Goal: Task Accomplishment & Management: Use online tool/utility

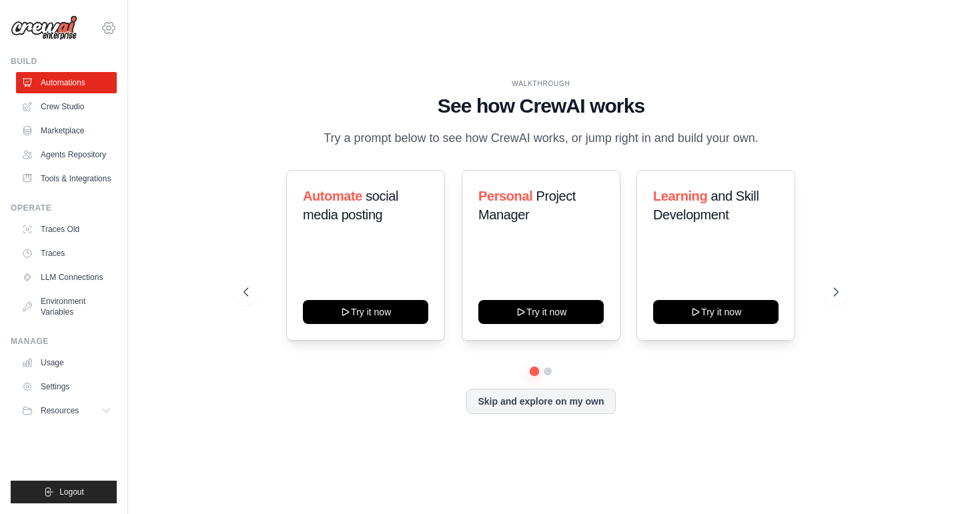
click at [116, 29] on icon at bounding box center [109, 28] width 16 height 16
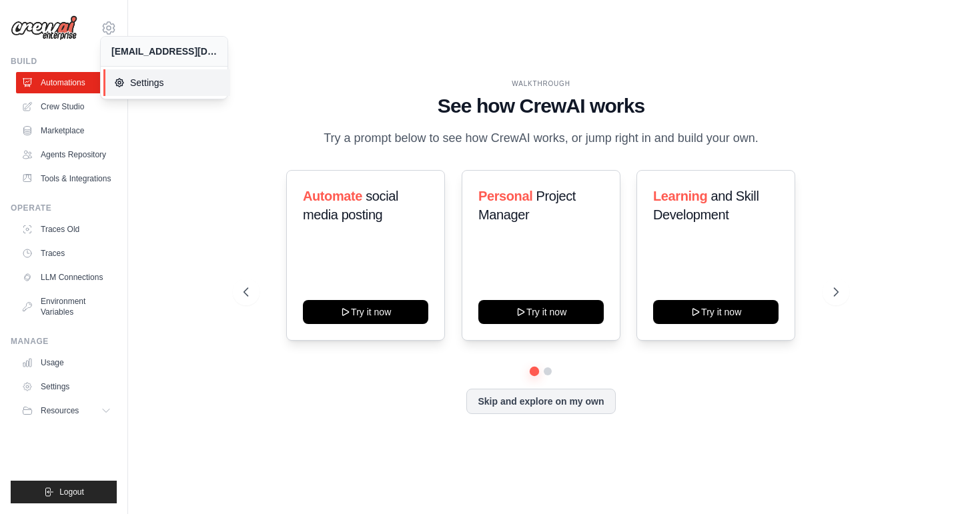
click at [139, 89] on span "Settings" at bounding box center [166, 82] width 105 height 13
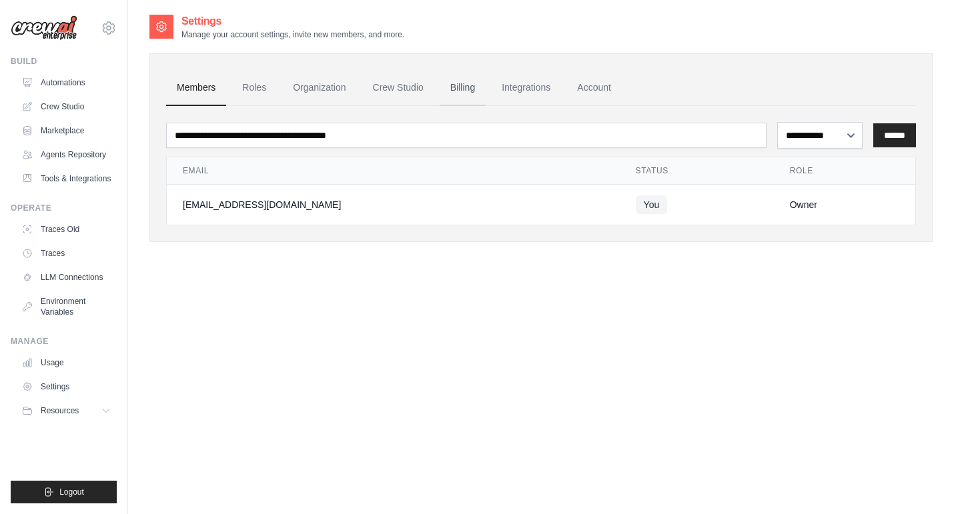
click at [486, 91] on link "Billing" at bounding box center [463, 88] width 46 height 36
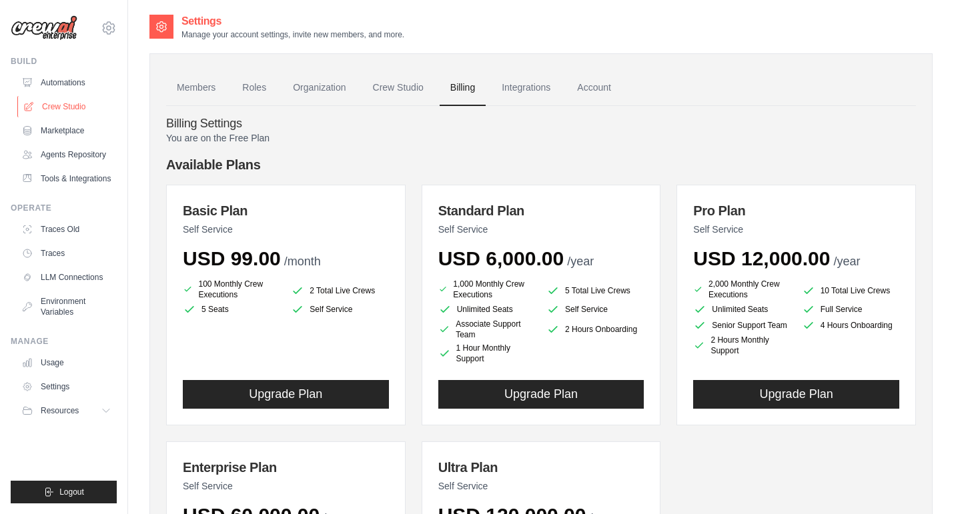
click at [63, 114] on link "Crew Studio" at bounding box center [67, 106] width 101 height 21
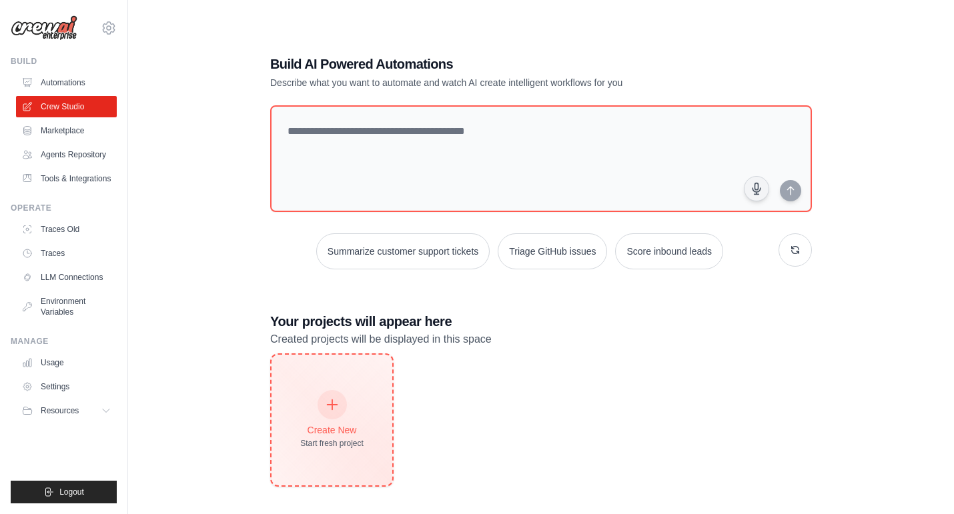
click at [334, 420] on div at bounding box center [332, 404] width 29 height 29
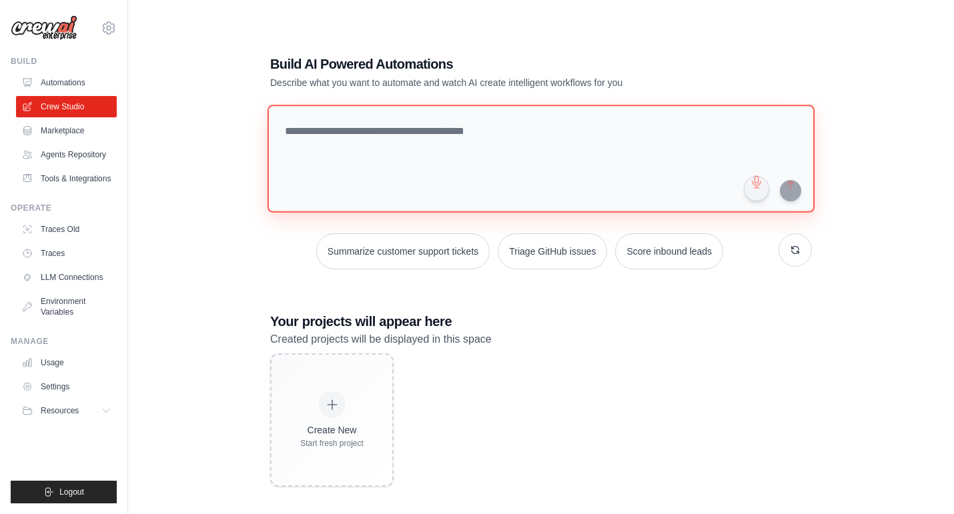
click at [368, 133] on textarea at bounding box center [541, 159] width 547 height 108
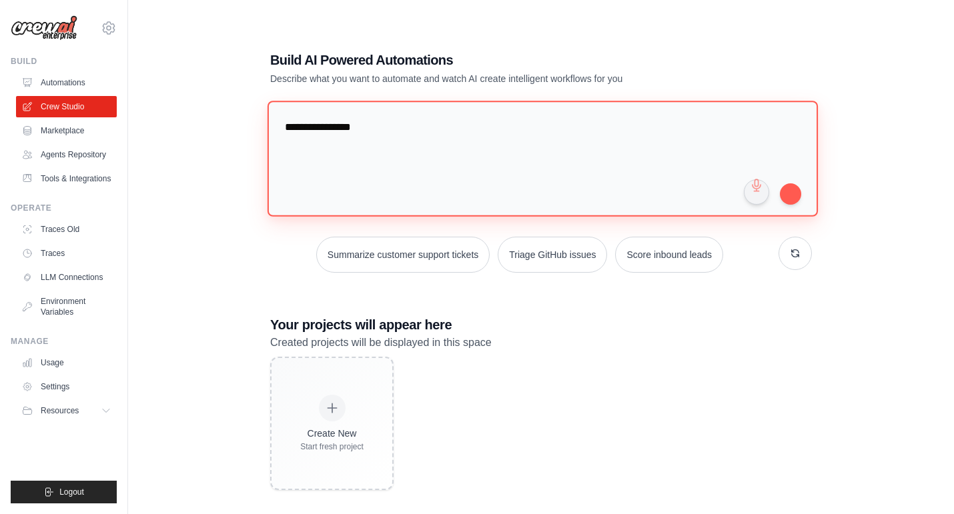
drag, startPoint x: 400, startPoint y: 125, endPoint x: 167, endPoint y: 92, distance: 235.3
click at [169, 91] on div "**********" at bounding box center [540, 270] width 783 height 514
type textarea "**********"
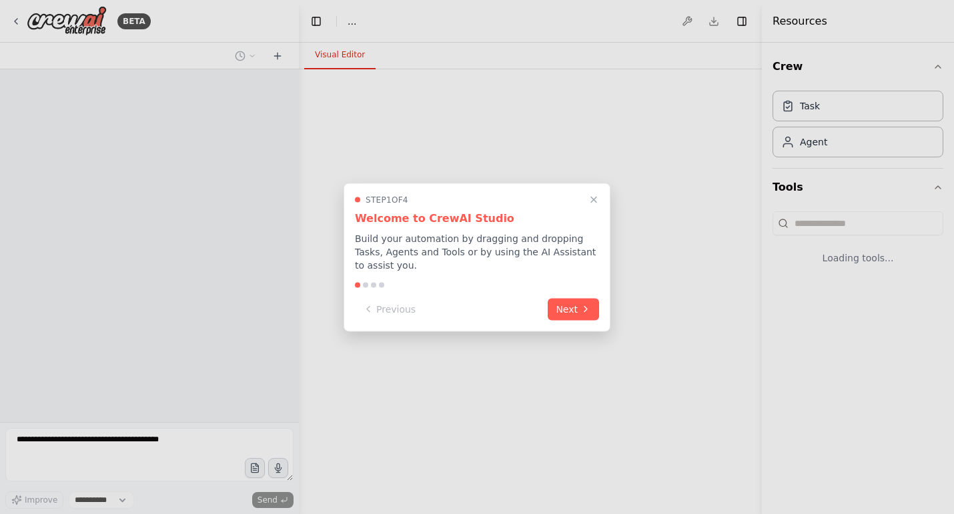
select select "****"
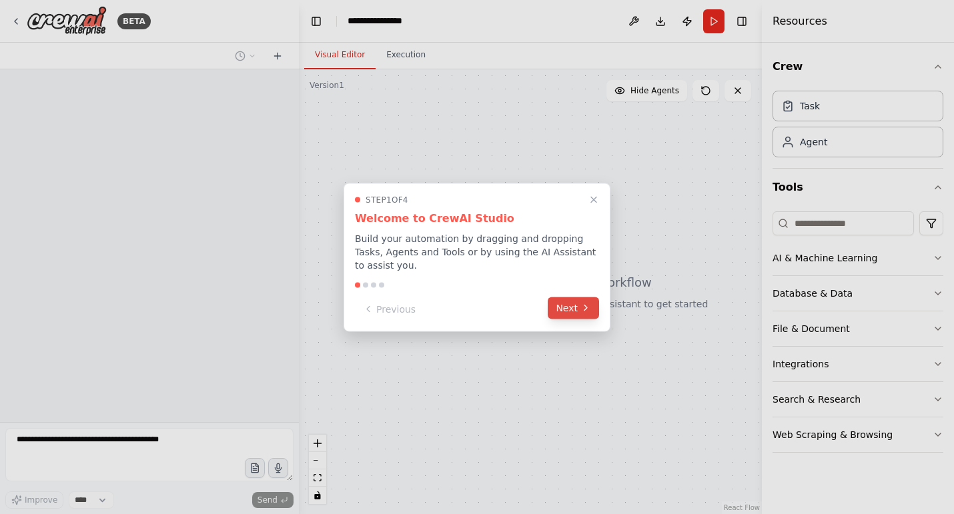
click at [575, 310] on button "Next" at bounding box center [573, 308] width 51 height 22
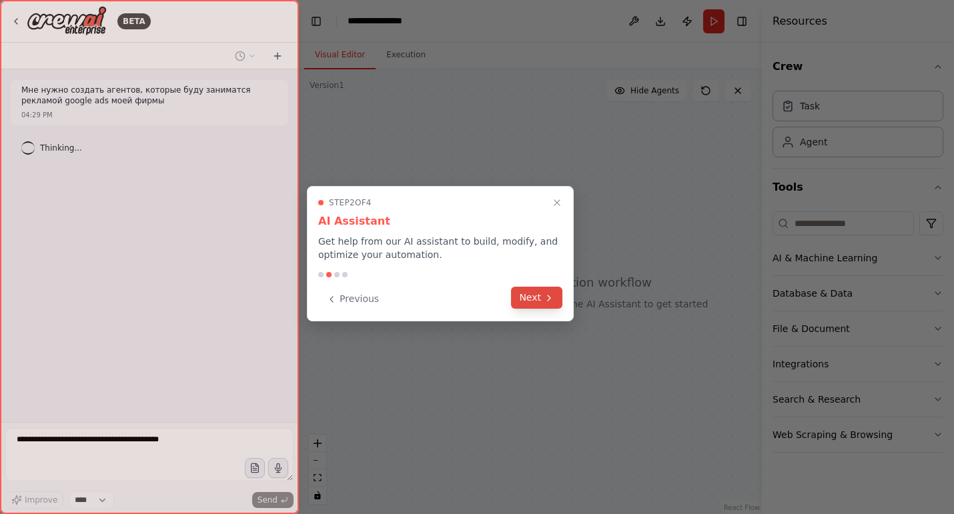
click at [536, 305] on button "Next" at bounding box center [536, 298] width 51 height 22
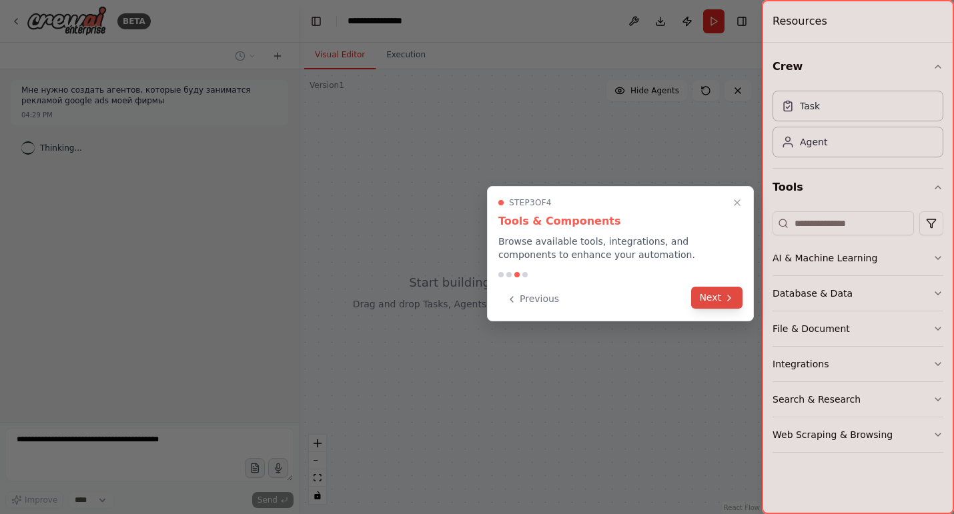
click at [721, 306] on button "Next" at bounding box center [716, 298] width 51 height 22
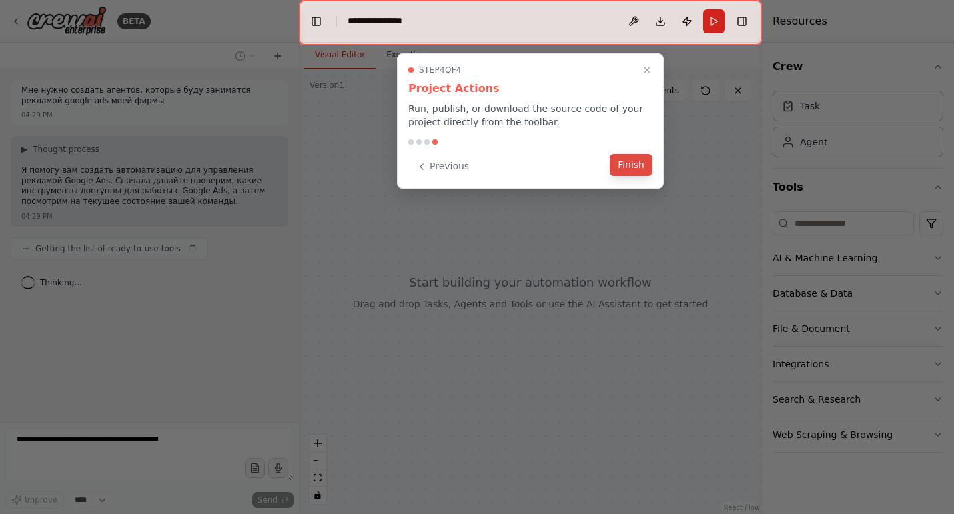
click at [639, 169] on button "Finish" at bounding box center [631, 165] width 43 height 22
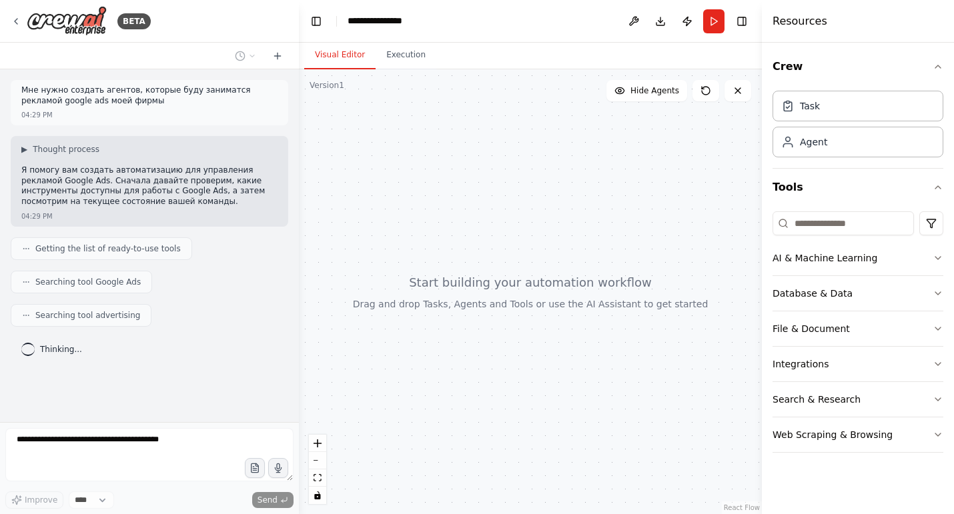
scroll to position [8, 0]
click at [935, 264] on icon "button" at bounding box center [938, 258] width 11 height 11
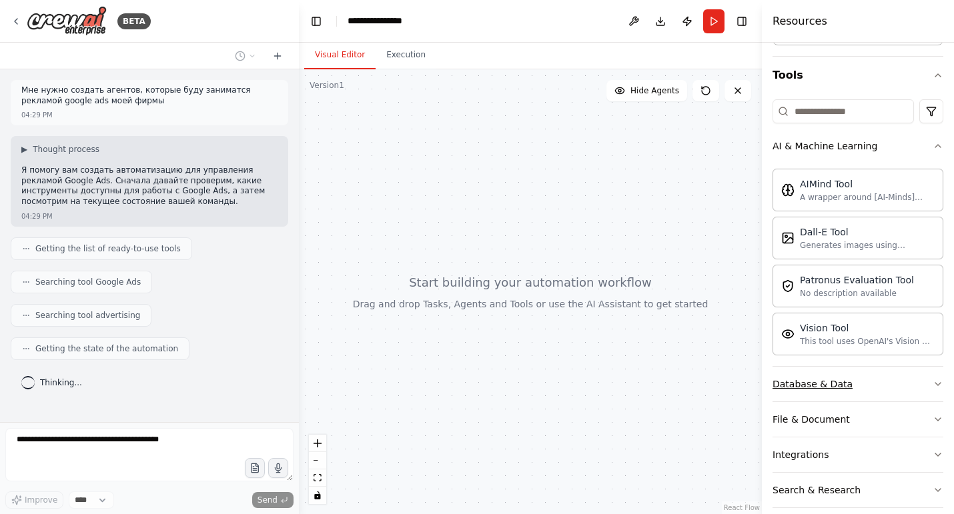
scroll to position [204, 0]
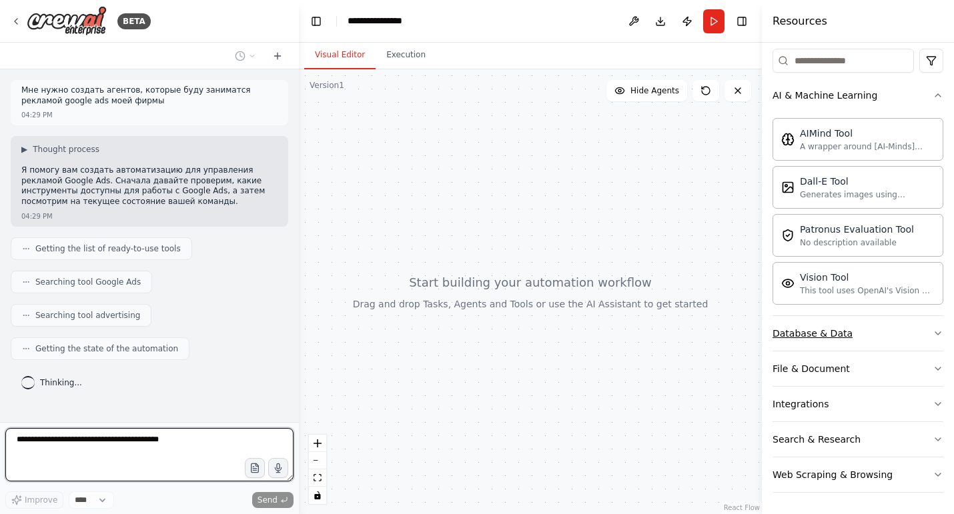
click at [933, 328] on icon "button" at bounding box center [938, 333] width 11 height 11
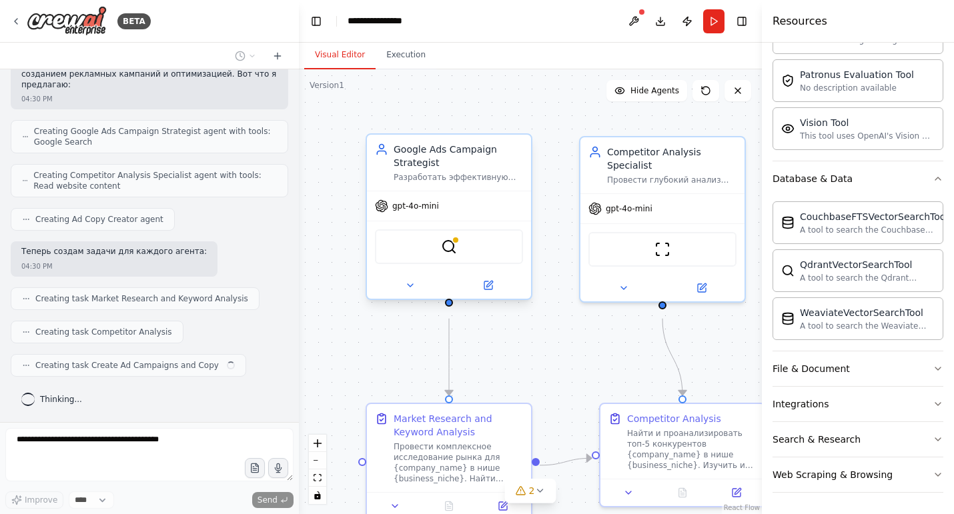
scroll to position [394, 0]
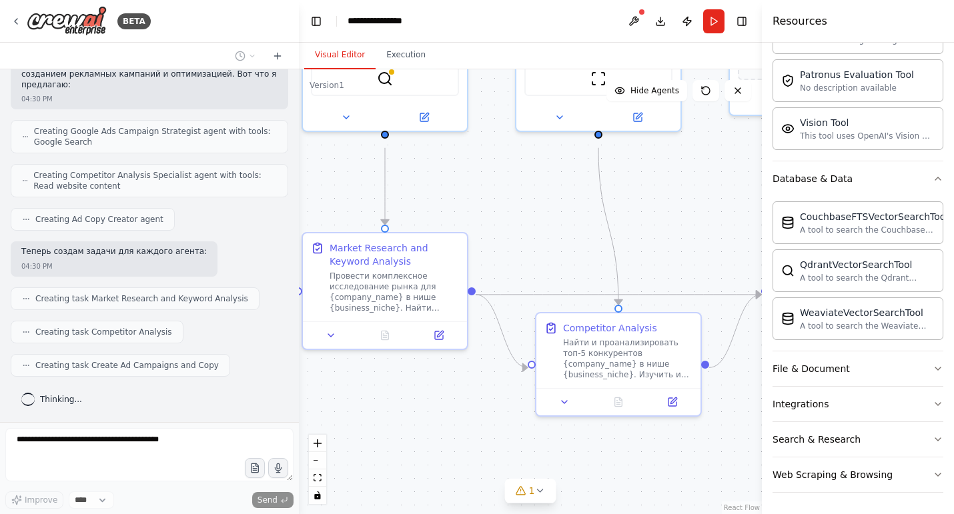
drag, startPoint x: 572, startPoint y: 398, endPoint x: 508, endPoint y: 228, distance: 181.8
click at [508, 228] on div ".deletable-edge-delete-btn { width: 20px; height: 20px; border: 0px solid #ffff…" at bounding box center [530, 291] width 463 height 445
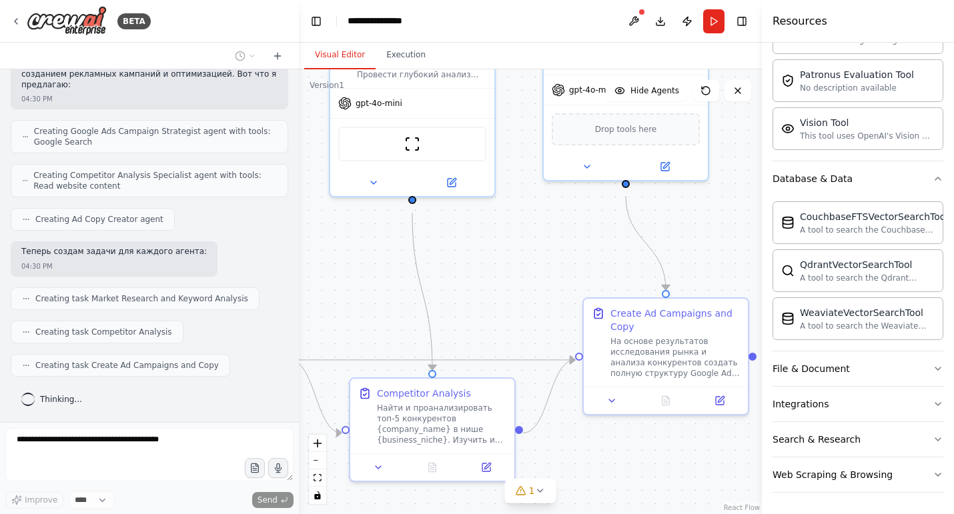
drag, startPoint x: 571, startPoint y: 210, endPoint x: 385, endPoint y: 275, distance: 197.1
click at [385, 275] on div ".deletable-edge-delete-btn { width: 20px; height: 20px; border: 0px solid #ffff…" at bounding box center [530, 291] width 463 height 445
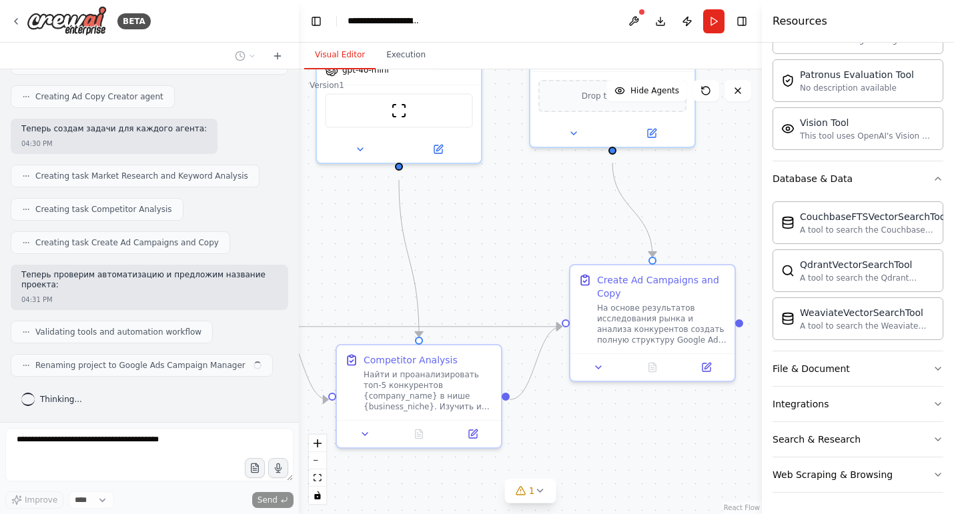
scroll to position [524, 0]
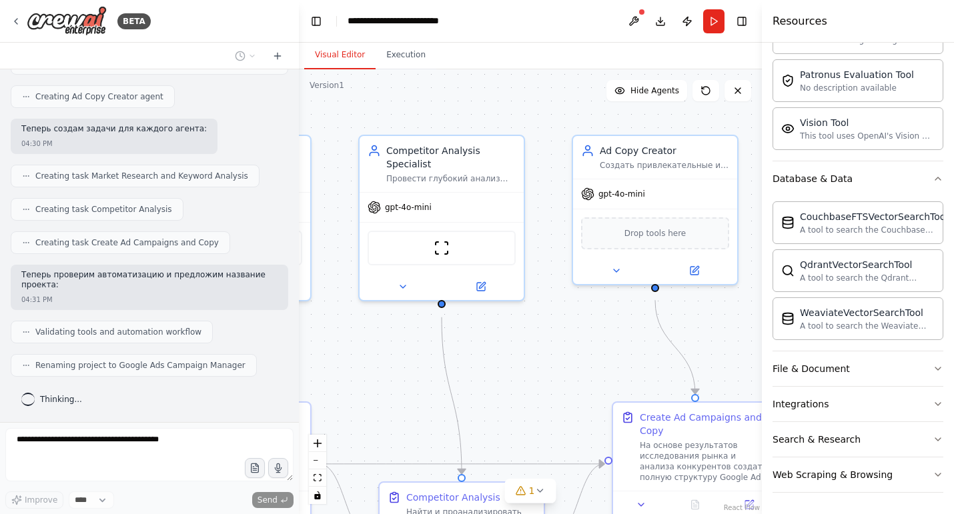
drag, startPoint x: 598, startPoint y: 266, endPoint x: 628, endPoint y: 370, distance: 108.3
click at [628, 370] on div ".deletable-edge-delete-btn { width: 20px; height: 20px; border: 0px solid #ffff…" at bounding box center [530, 291] width 463 height 445
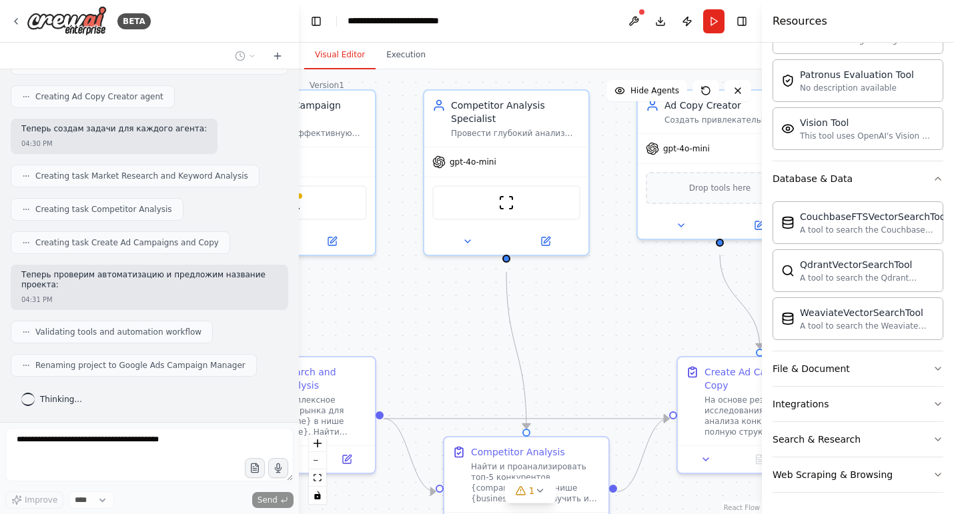
drag, startPoint x: 599, startPoint y: 376, endPoint x: 663, endPoint y: 332, distance: 78.1
click at [663, 332] on div ".deletable-edge-delete-btn { width: 20px; height: 20px; border: 0px solid #ffff…" at bounding box center [530, 291] width 463 height 445
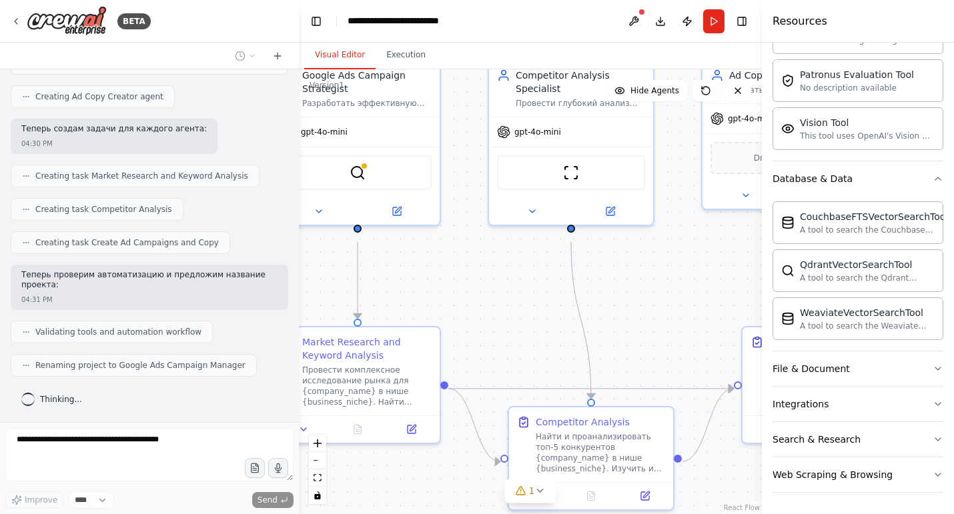
drag, startPoint x: 609, startPoint y: 328, endPoint x: 695, endPoint y: 294, distance: 93.2
click at [695, 294] on div ".deletable-edge-delete-btn { width: 20px; height: 20px; border: 0px solid #ffff…" at bounding box center [530, 291] width 463 height 445
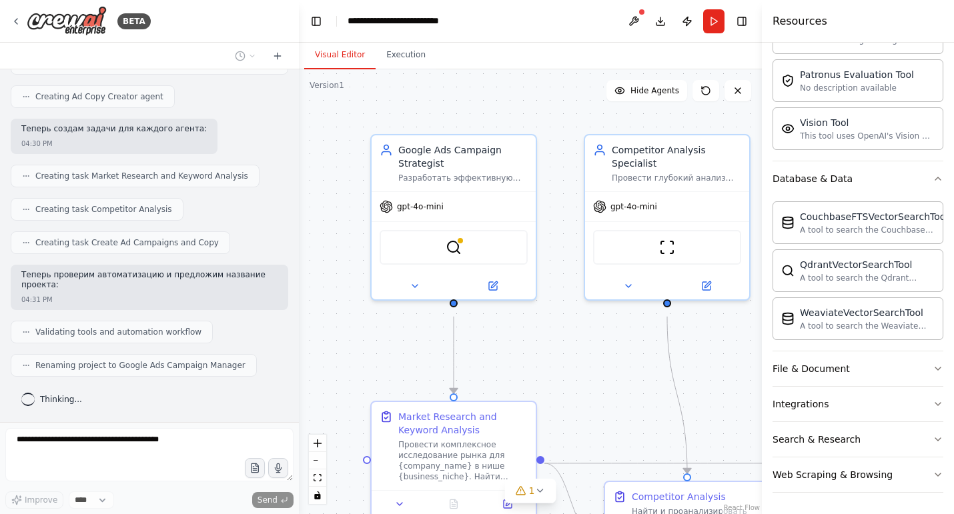
drag, startPoint x: 474, startPoint y: 262, endPoint x: 549, endPoint y: 342, distance: 109.5
click at [549, 342] on div ".deletable-edge-delete-btn { width: 20px; height: 20px; border: 0px solid #ffff…" at bounding box center [530, 291] width 463 height 445
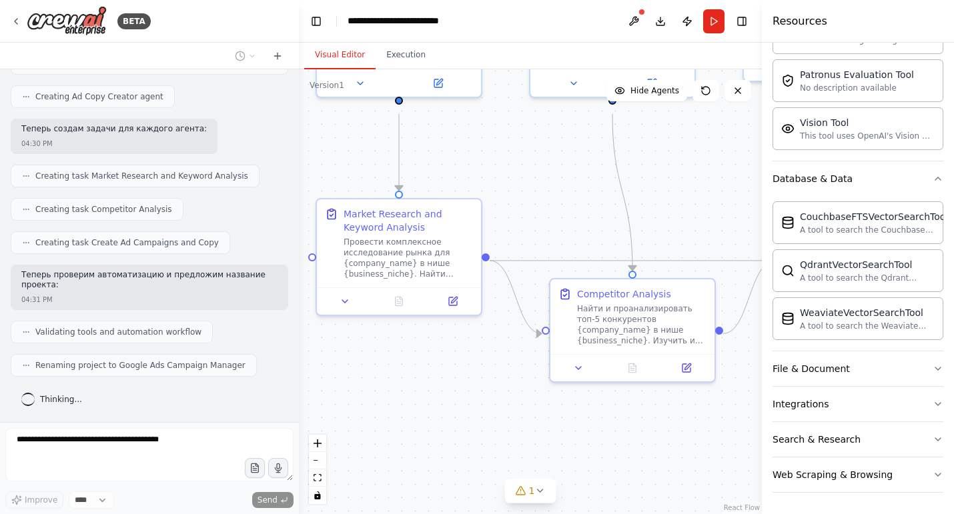
drag, startPoint x: 583, startPoint y: 376, endPoint x: 526, endPoint y: 169, distance: 214.5
click at [526, 169] on div ".deletable-edge-delete-btn { width: 20px; height: 20px; border: 0px solid #ffff…" at bounding box center [530, 291] width 463 height 445
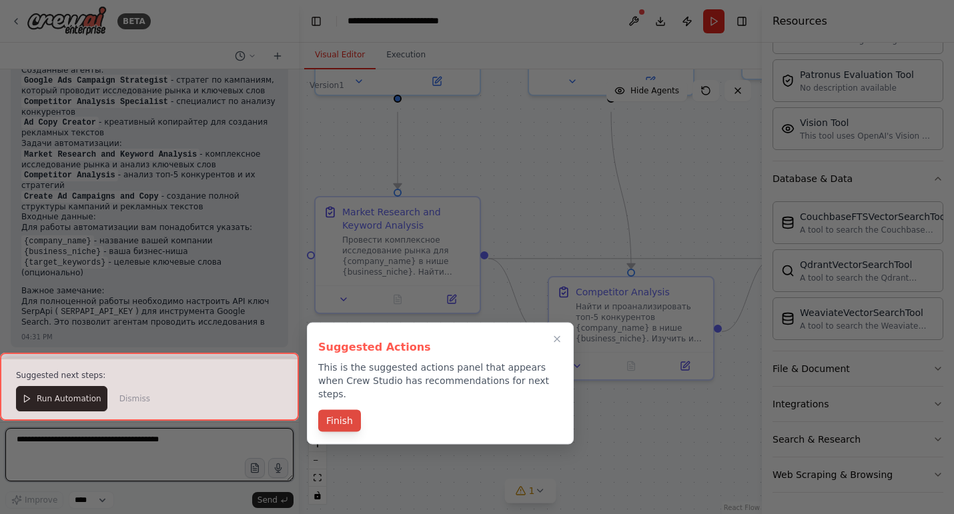
scroll to position [930, 0]
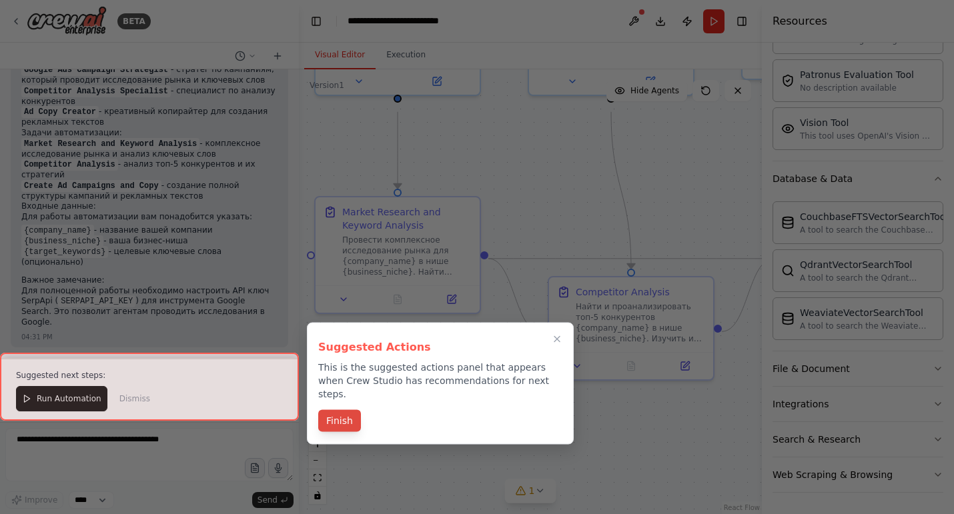
click at [341, 428] on button "Finish" at bounding box center [339, 421] width 43 height 22
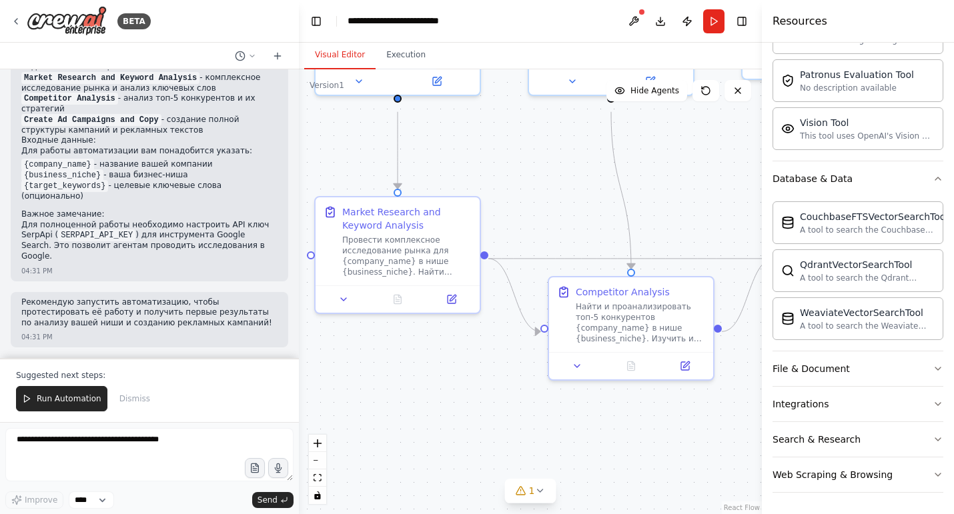
scroll to position [1000, 0]
click at [912, 471] on button "Web Scraping & Browsing" at bounding box center [858, 475] width 171 height 35
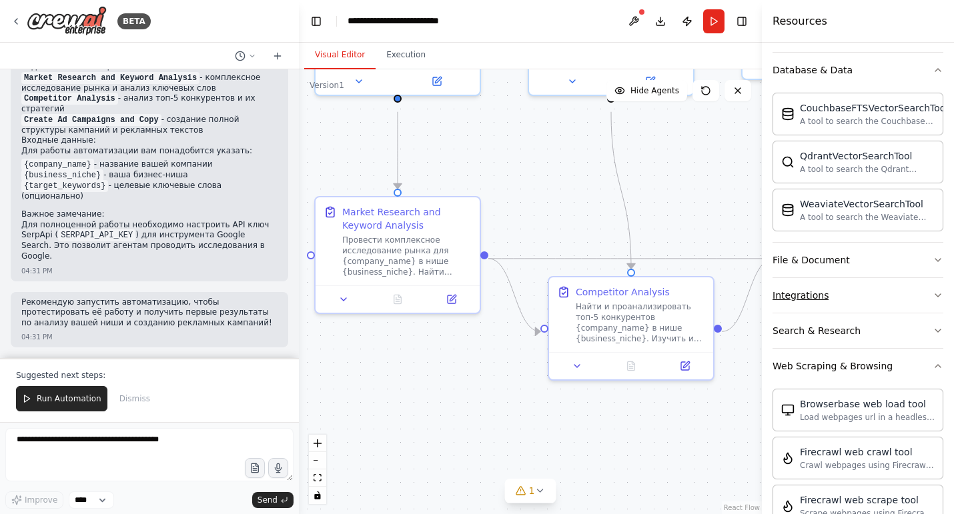
scroll to position [442, 0]
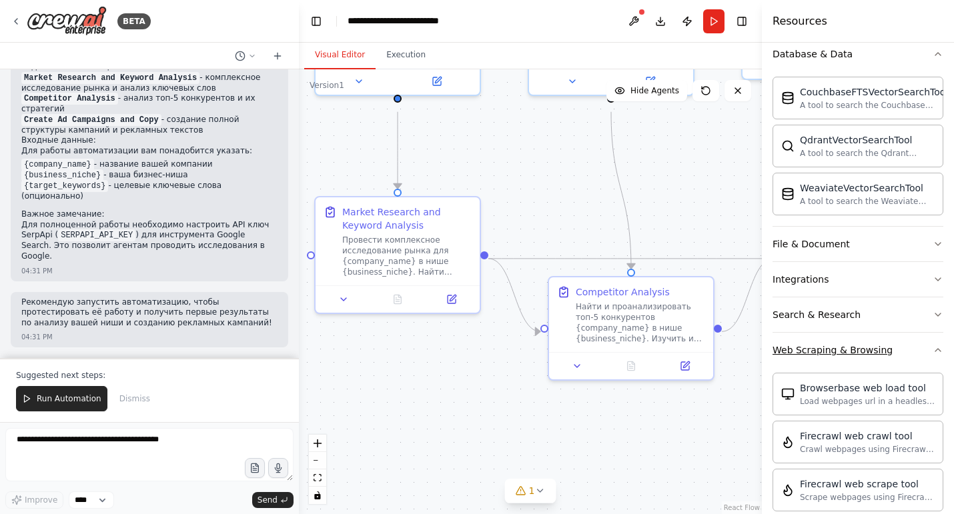
click at [933, 356] on icon "button" at bounding box center [938, 350] width 11 height 11
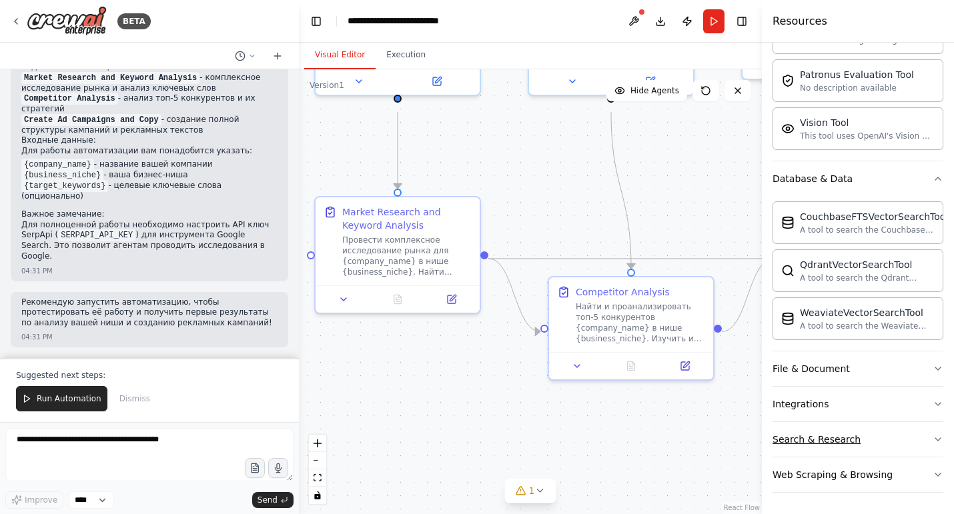
click at [922, 434] on button "Search & Research" at bounding box center [858, 439] width 171 height 35
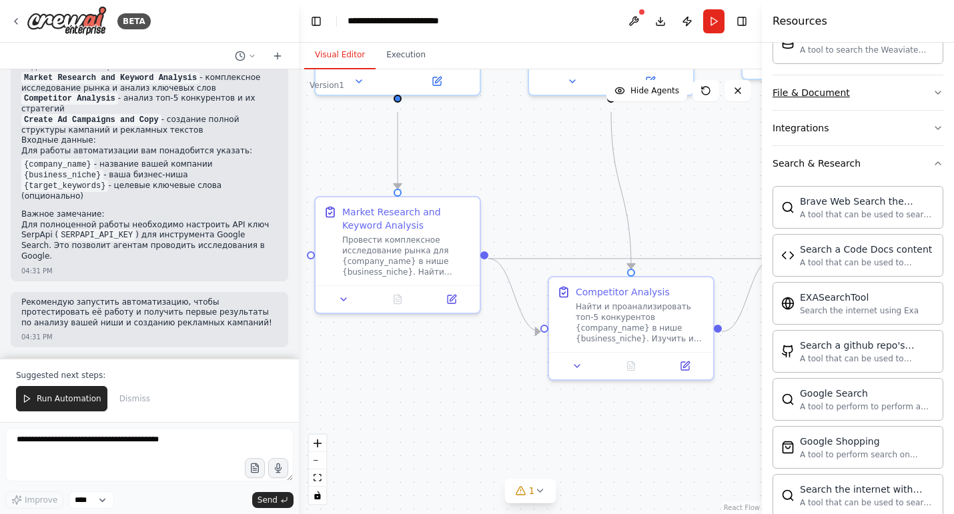
scroll to position [411, 0]
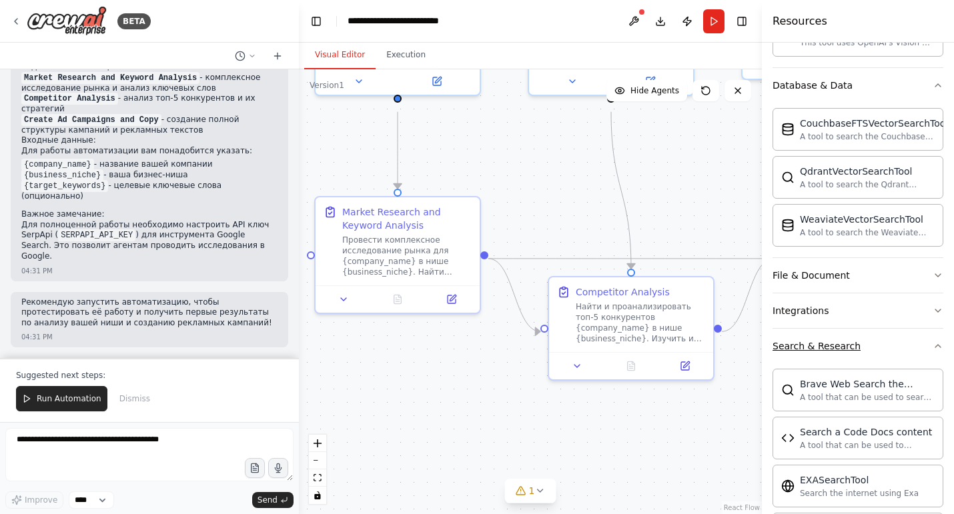
click at [903, 364] on button "Search & Research" at bounding box center [858, 346] width 171 height 35
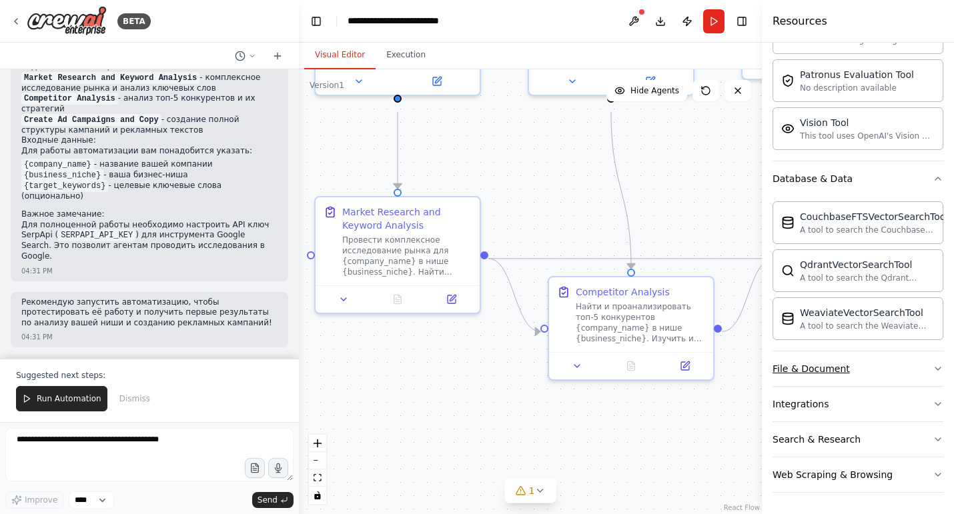
scroll to position [368, 0]
click at [924, 400] on button "Integrations" at bounding box center [858, 404] width 171 height 35
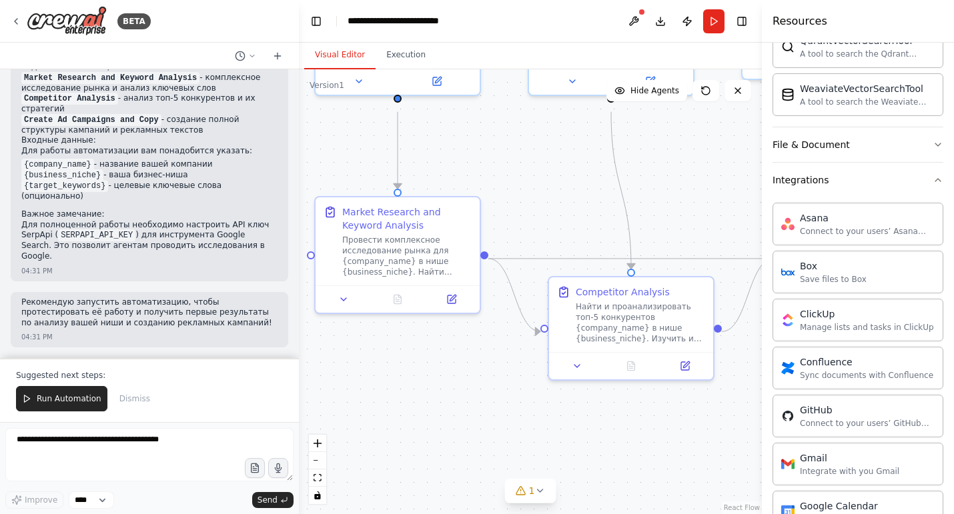
scroll to position [536, 0]
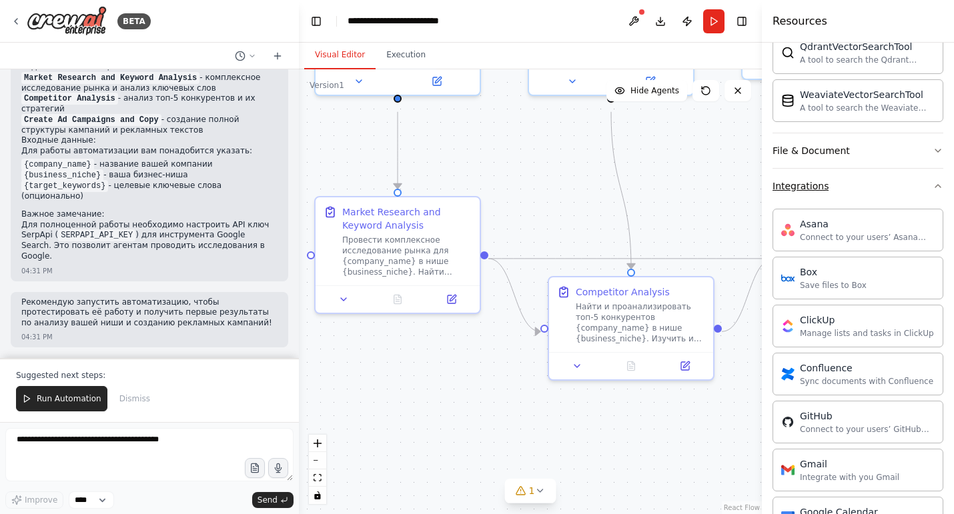
click at [914, 204] on button "Integrations" at bounding box center [858, 186] width 171 height 35
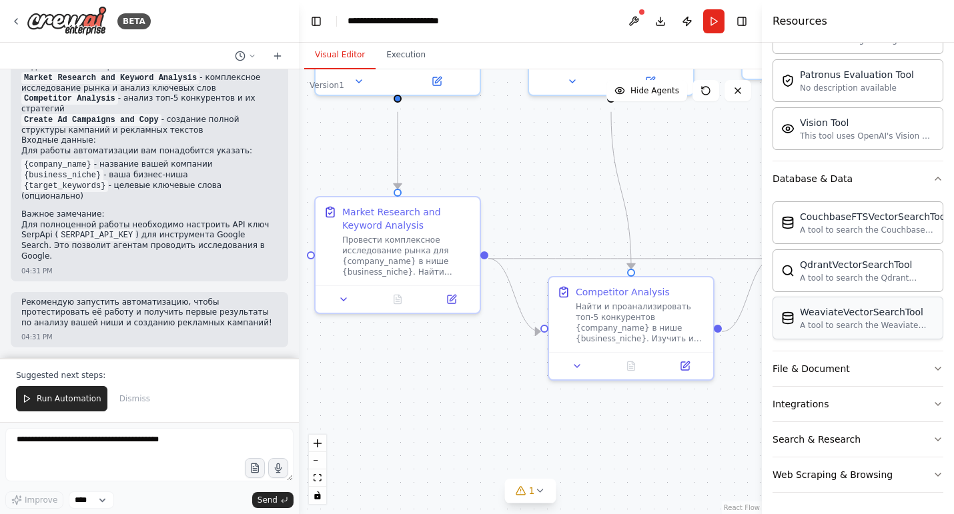
scroll to position [368, 0]
click at [867, 358] on button "File & Document" at bounding box center [858, 369] width 171 height 35
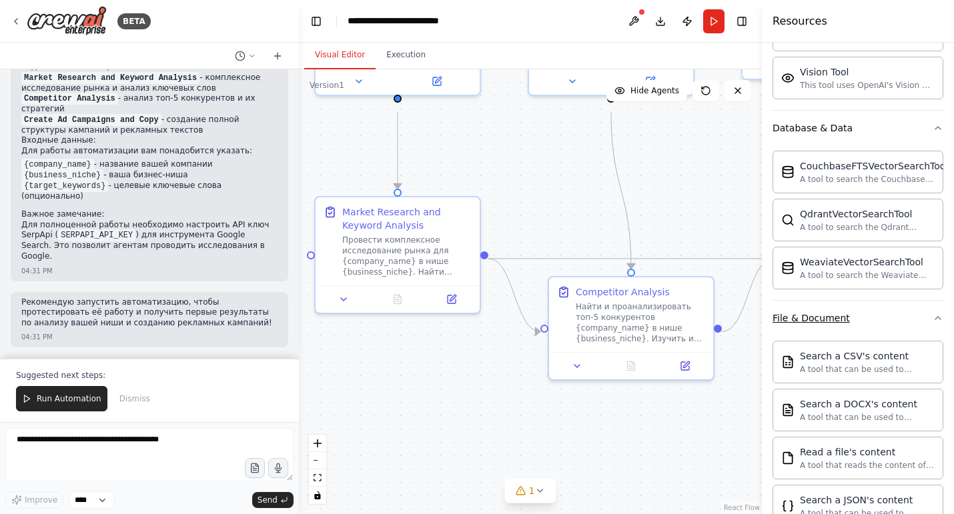
scroll to position [597, 0]
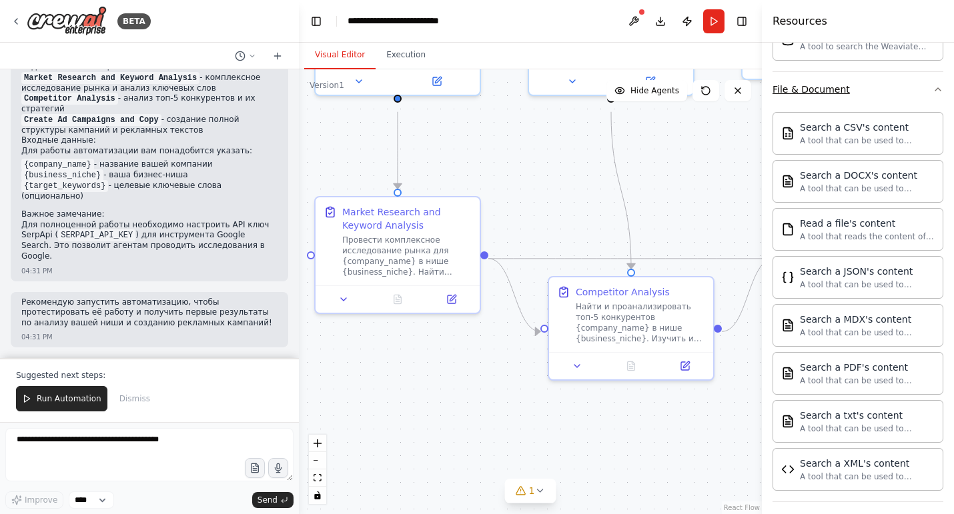
click at [923, 107] on button "File & Document" at bounding box center [858, 89] width 171 height 35
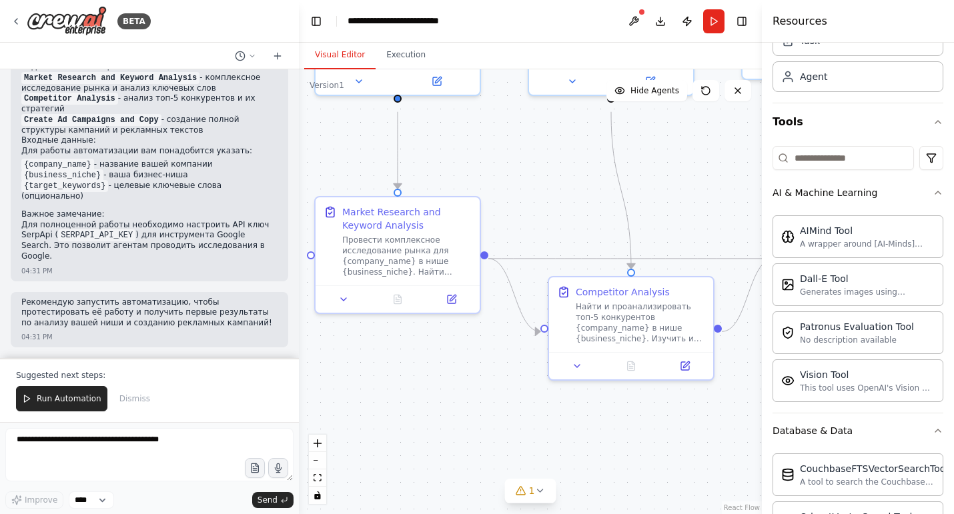
scroll to position [0, 0]
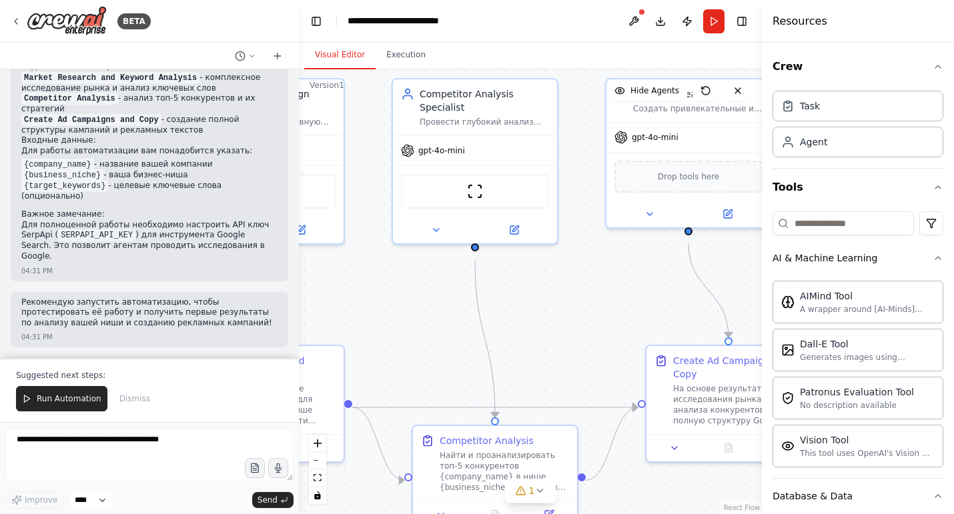
drag, startPoint x: 530, startPoint y: 368, endPoint x: 384, endPoint y: 516, distance: 208.1
click at [384, 514] on html "BETA Мне нужно создать агентов, которые буду заниматся рекламой google ads моей…" at bounding box center [477, 257] width 954 height 514
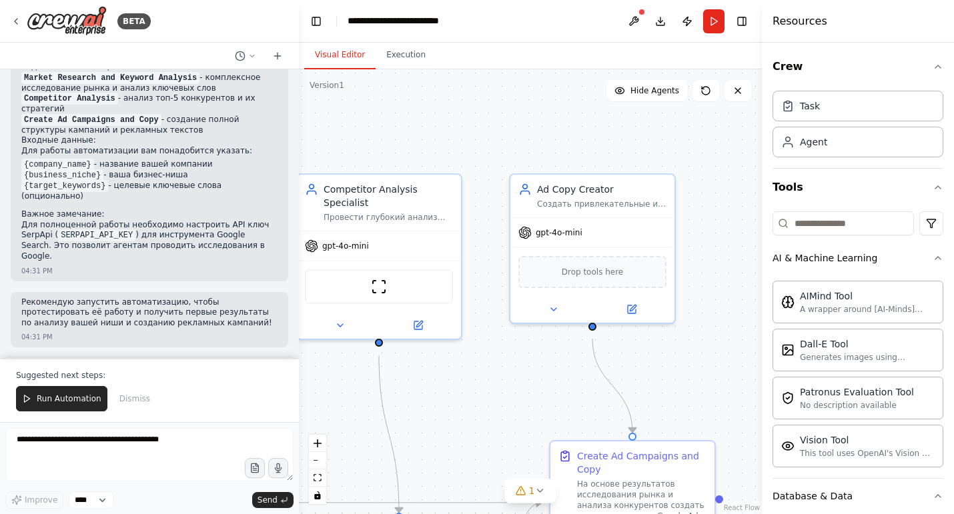
drag, startPoint x: 605, startPoint y: 313, endPoint x: 508, endPoint y: 416, distance: 141.6
click at [508, 416] on div ".deletable-edge-delete-btn { width: 20px; height: 20px; border: 0px solid #ffff…" at bounding box center [530, 291] width 463 height 445
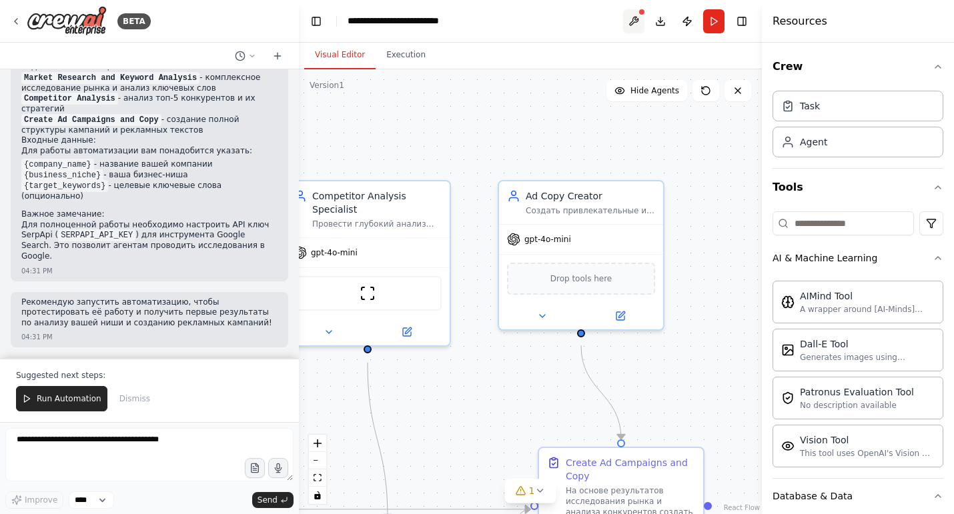
click at [628, 26] on button at bounding box center [633, 21] width 21 height 24
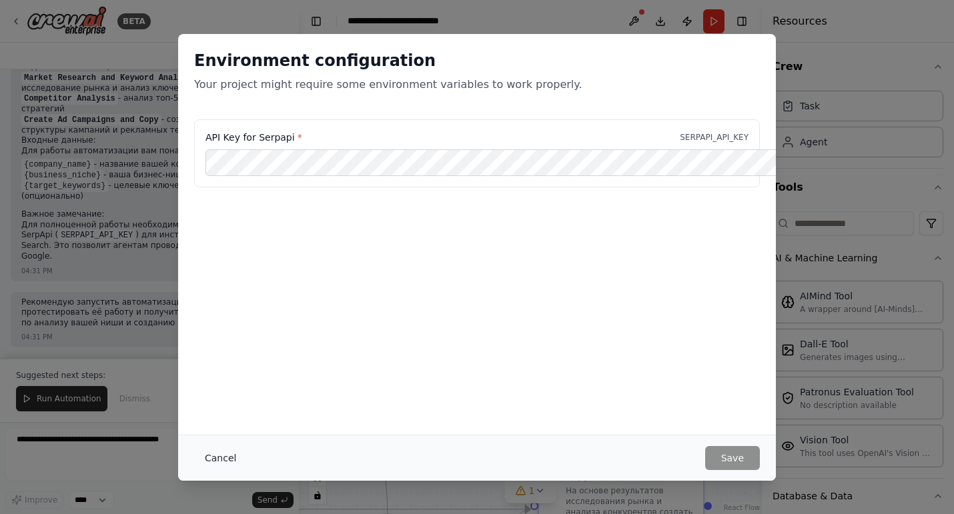
click at [201, 456] on button "Cancel" at bounding box center [220, 458] width 53 height 24
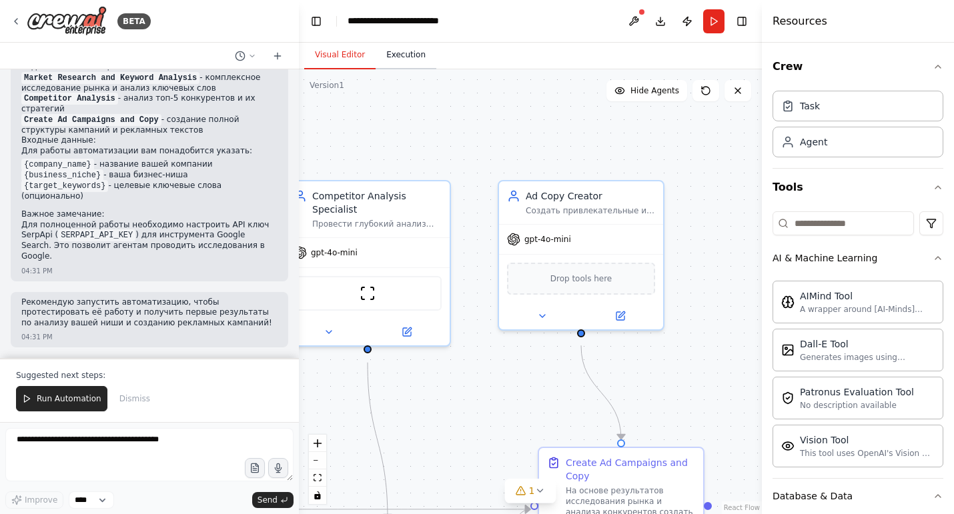
click at [410, 60] on button "Execution" at bounding box center [406, 55] width 61 height 28
click at [340, 62] on button "Visual Editor" at bounding box center [339, 55] width 71 height 28
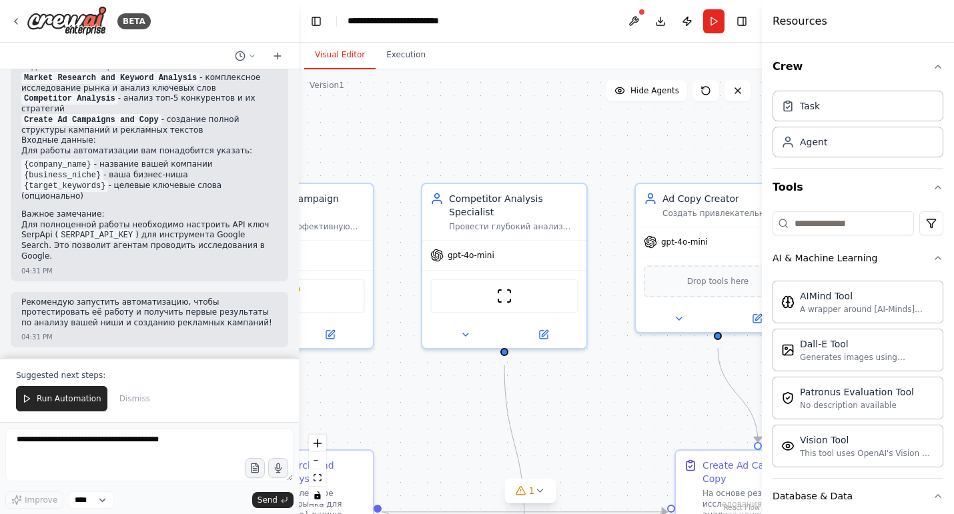
drag, startPoint x: 447, startPoint y: 146, endPoint x: 584, endPoint y: 149, distance: 136.8
click at [584, 149] on div ".deletable-edge-delete-btn { width: 20px; height: 20px; border: 0px solid #ffff…" at bounding box center [530, 291] width 463 height 445
click at [713, 23] on button "Run" at bounding box center [713, 21] width 21 height 24
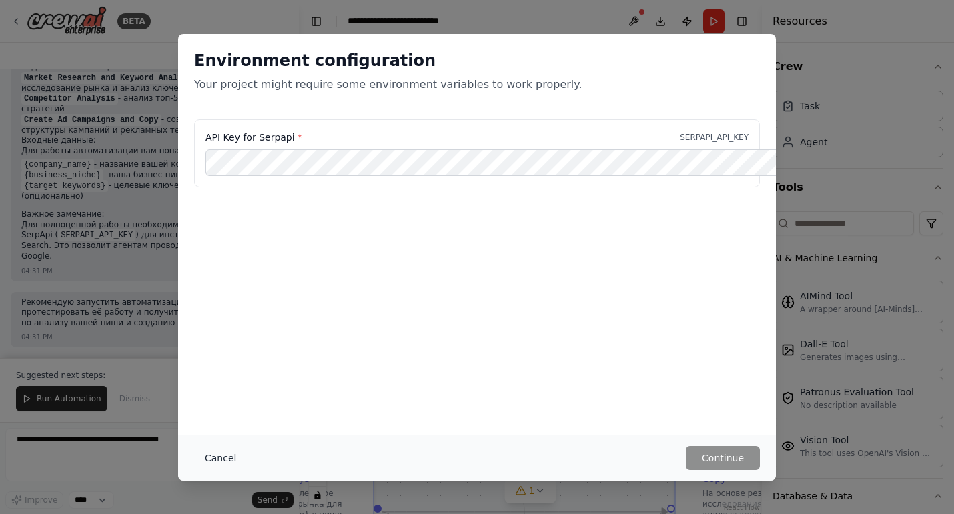
click at [201, 456] on button "Cancel" at bounding box center [220, 458] width 53 height 24
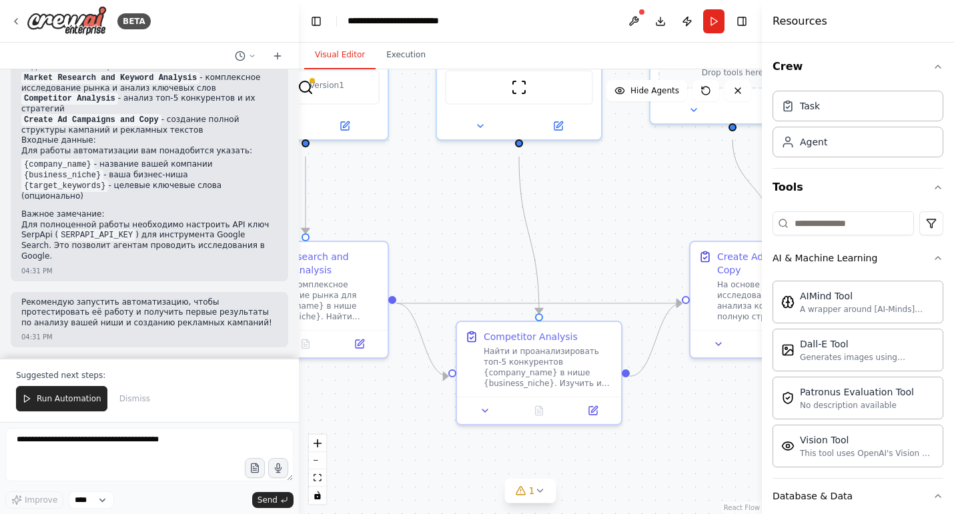
drag, startPoint x: 610, startPoint y: 359, endPoint x: 625, endPoint y: 149, distance: 210.7
click at [625, 149] on div ".deletable-edge-delete-btn { width: 20px; height: 20px; border: 0px solid #ffff…" at bounding box center [530, 291] width 463 height 445
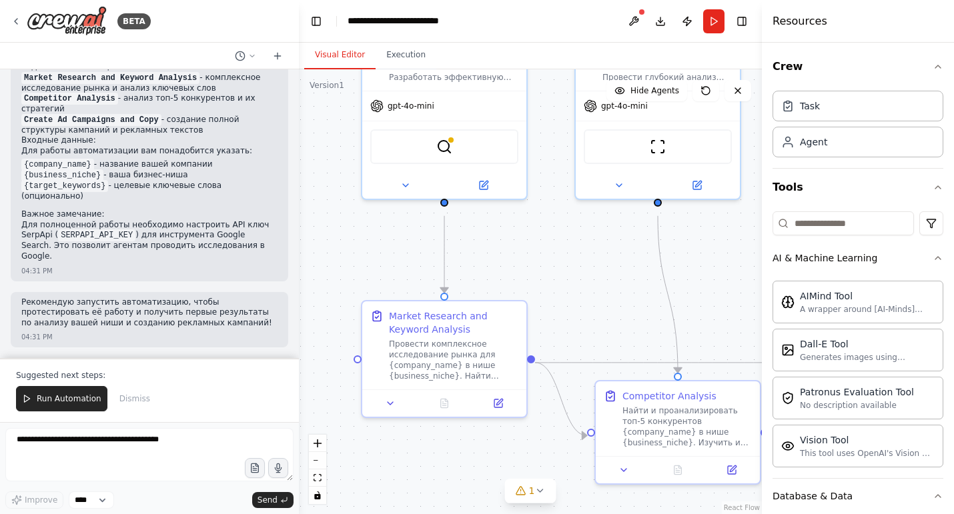
drag, startPoint x: 591, startPoint y: 292, endPoint x: 730, endPoint y: 353, distance: 151.5
click at [730, 353] on div ".deletable-edge-delete-btn { width: 20px; height: 20px; border: 0px solid #ffff…" at bounding box center [530, 291] width 463 height 445
click at [545, 500] on button "1" at bounding box center [530, 491] width 51 height 25
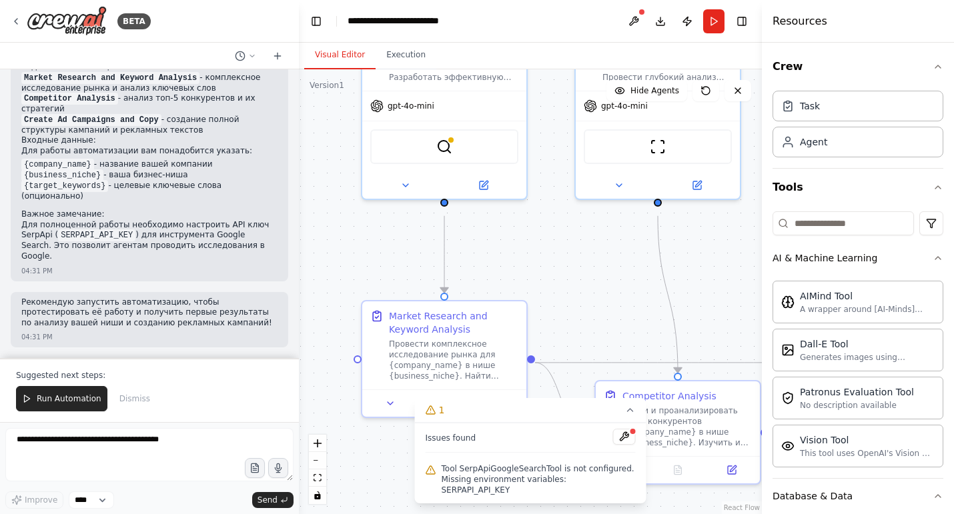
click at [473, 465] on span "Tool SerpApiGoogleSearchTool is not configured. Missing environment variables: …" at bounding box center [539, 480] width 194 height 32
click at [621, 429] on button at bounding box center [624, 437] width 23 height 16
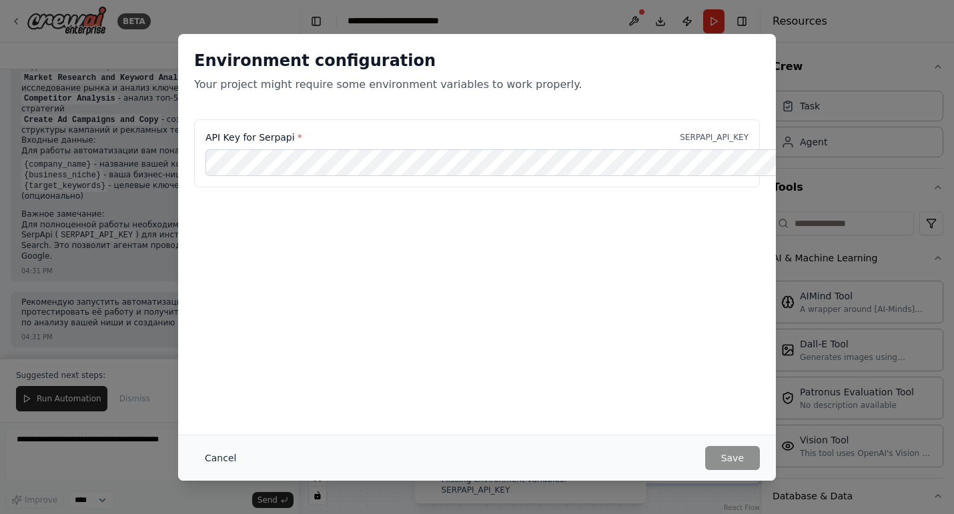
click at [194, 456] on button "Cancel" at bounding box center [220, 458] width 53 height 24
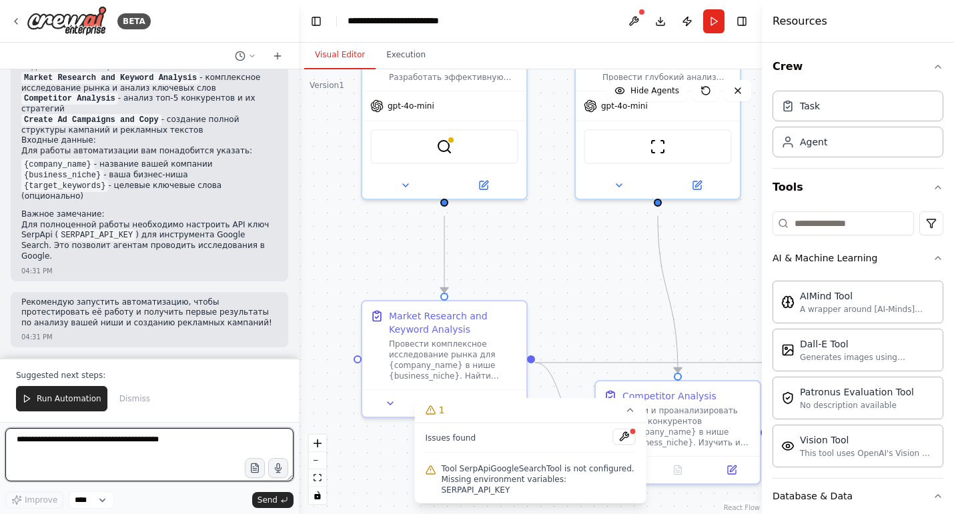
click at [43, 444] on textarea at bounding box center [149, 454] width 288 height 53
type textarea "*"
type textarea "**********"
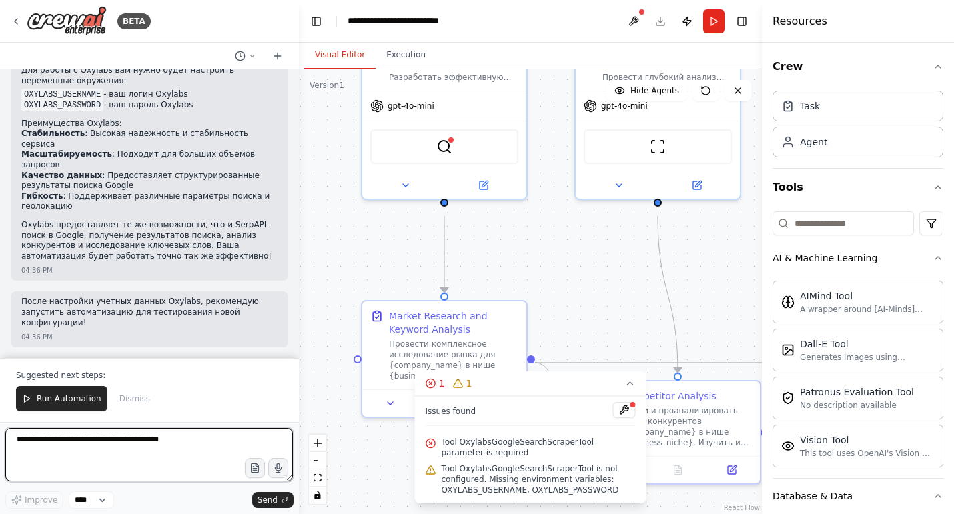
scroll to position [2141, 0]
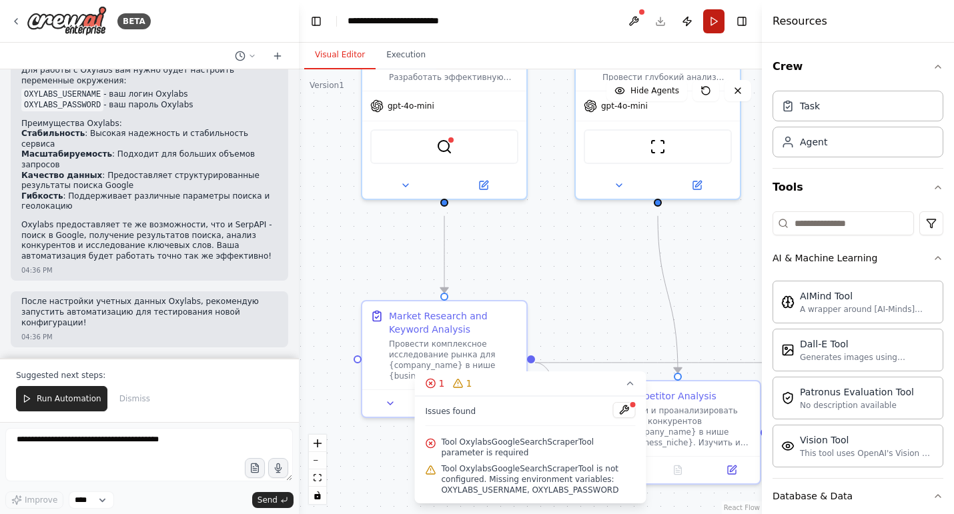
click at [713, 25] on button "Run" at bounding box center [713, 21] width 21 height 24
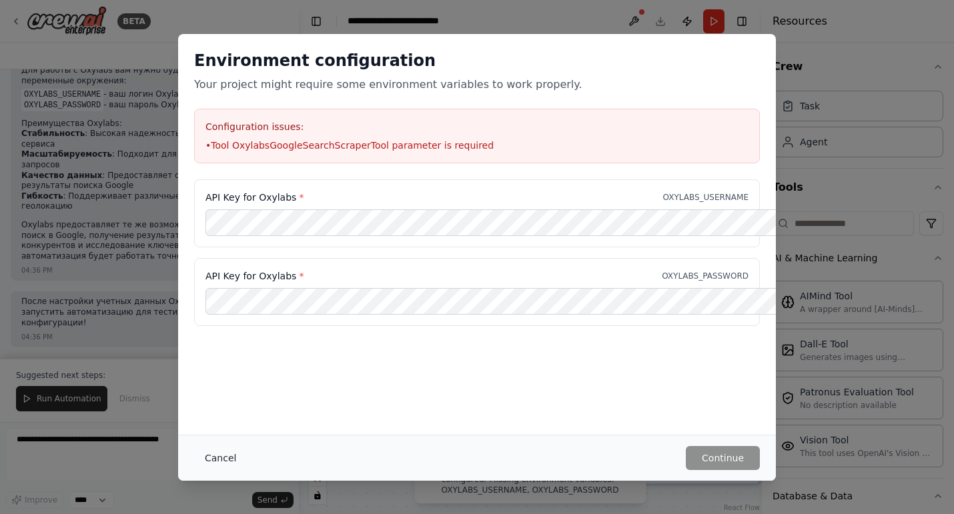
click at [205, 455] on button "Cancel" at bounding box center [220, 458] width 53 height 24
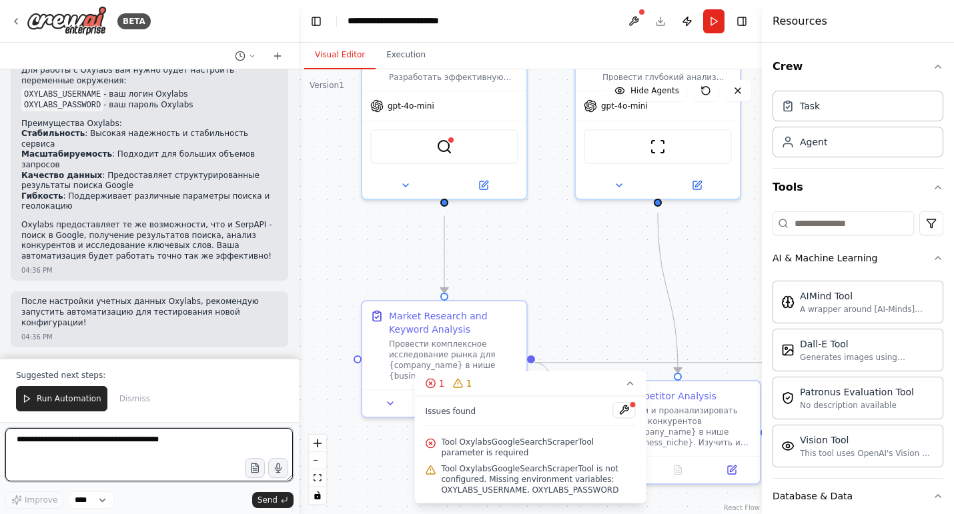
click at [69, 438] on textarea at bounding box center [149, 454] width 288 height 53
type textarea "**********"
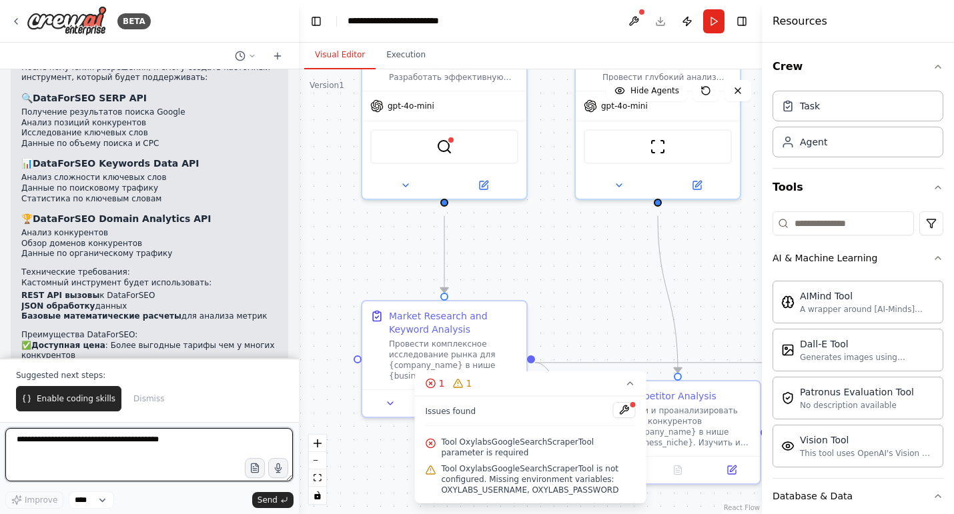
scroll to position [2662, 0]
